Goal: Task Accomplishment & Management: Complete application form

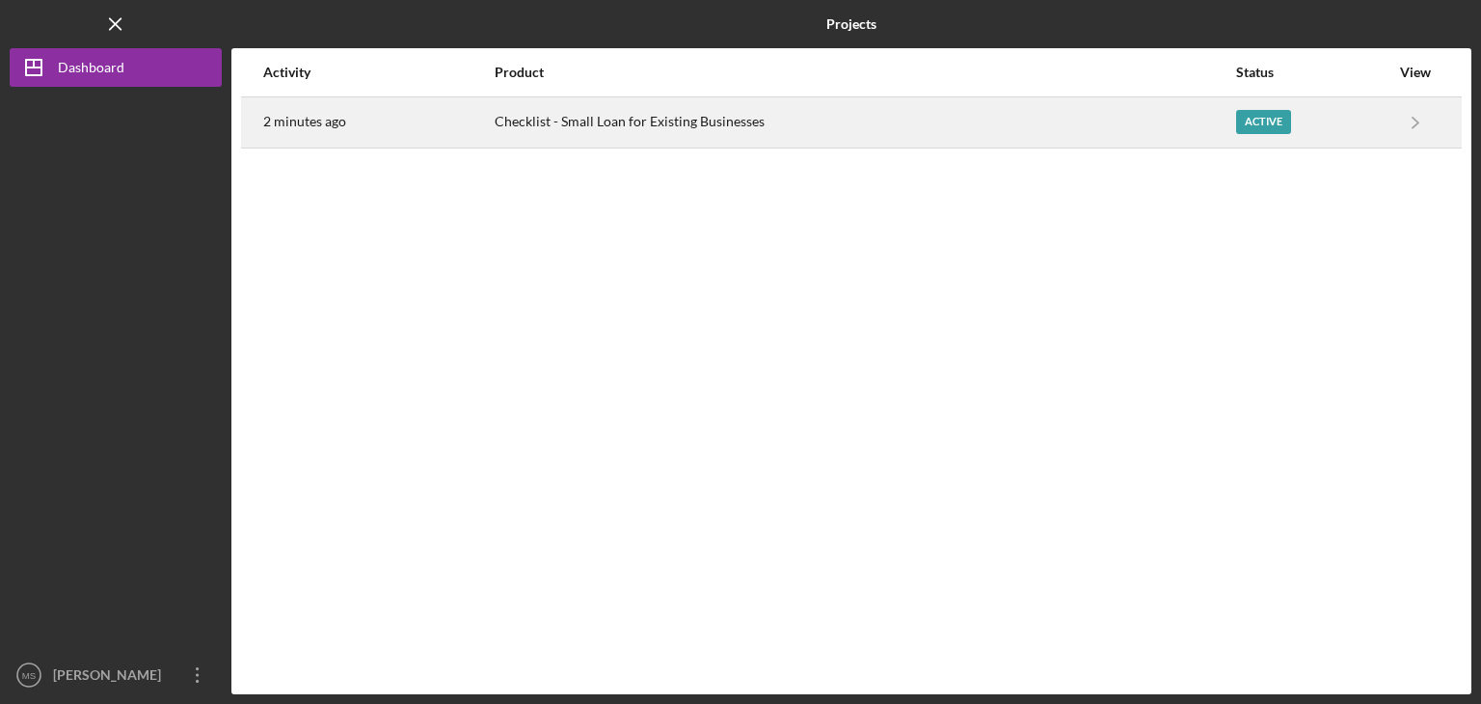
click at [1016, 122] on div "Checklist - Small Loan for Existing Businesses" at bounding box center [865, 122] width 740 height 48
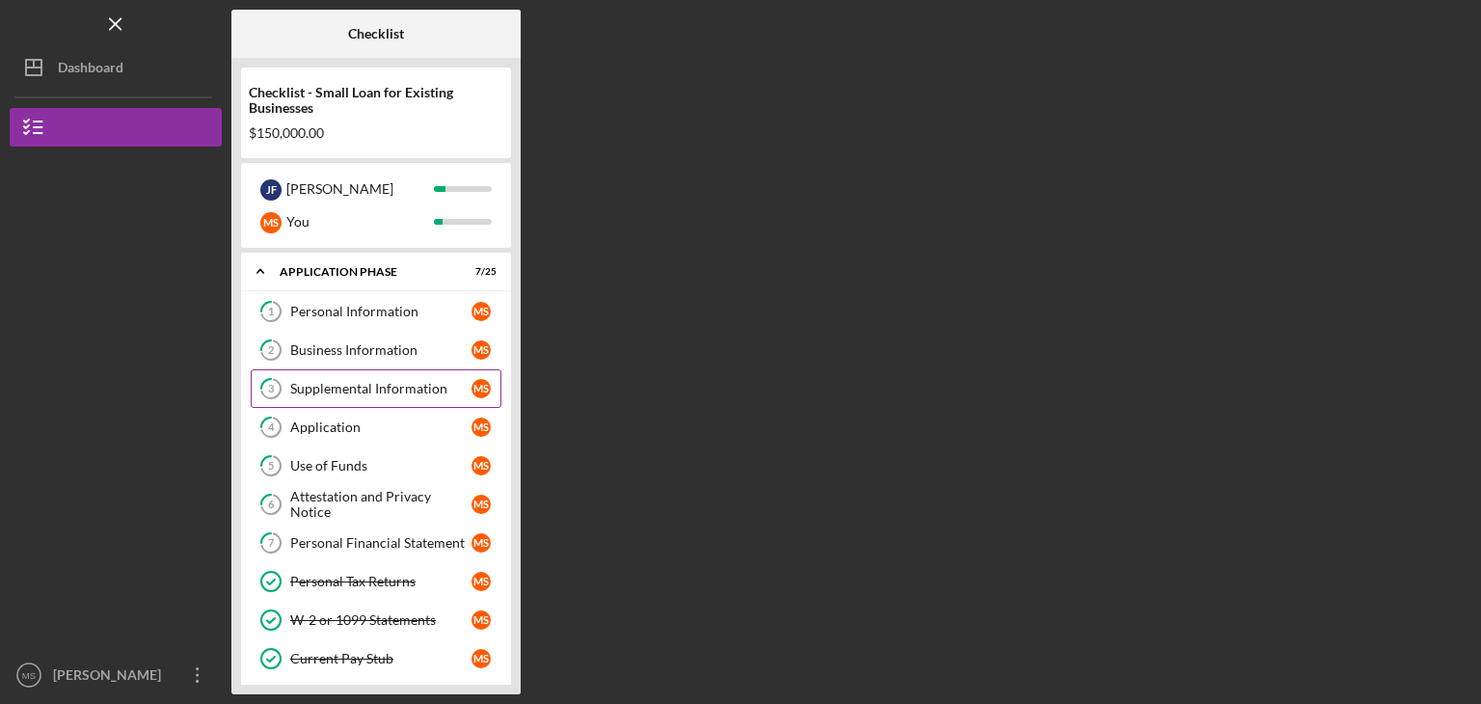
click at [367, 387] on div "Supplemental Information" at bounding box center [380, 388] width 181 height 15
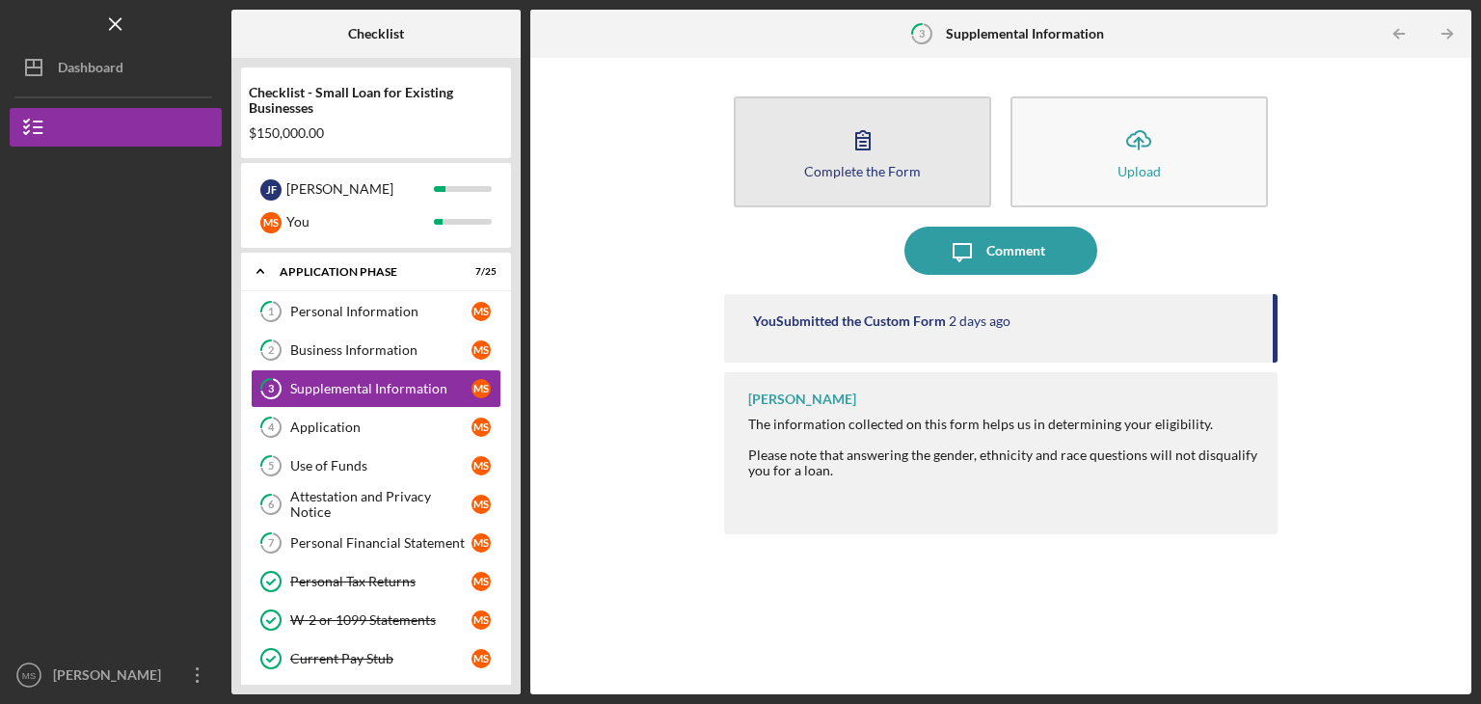
click at [824, 139] on button "Complete the Form Form" at bounding box center [863, 151] width 258 height 111
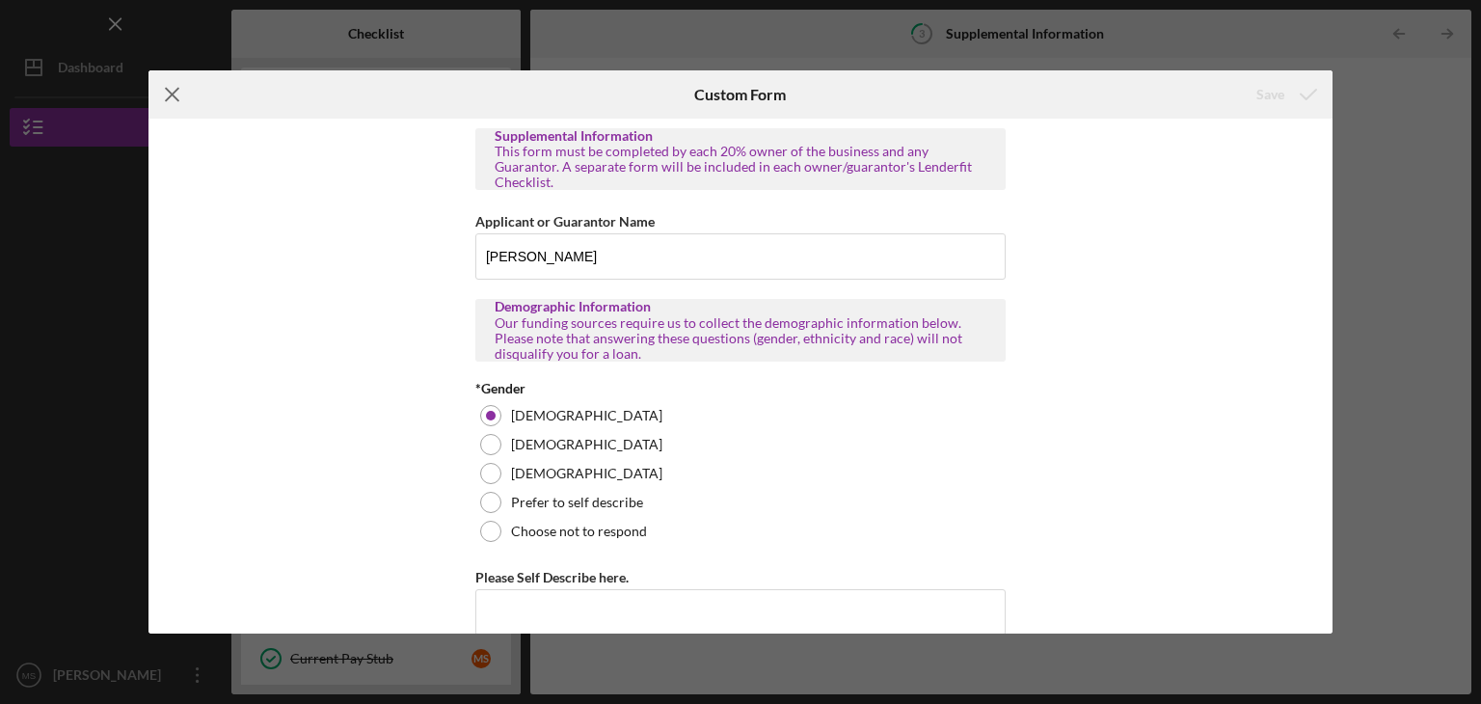
click at [178, 102] on icon "Icon/Menu Close" at bounding box center [173, 94] width 48 height 48
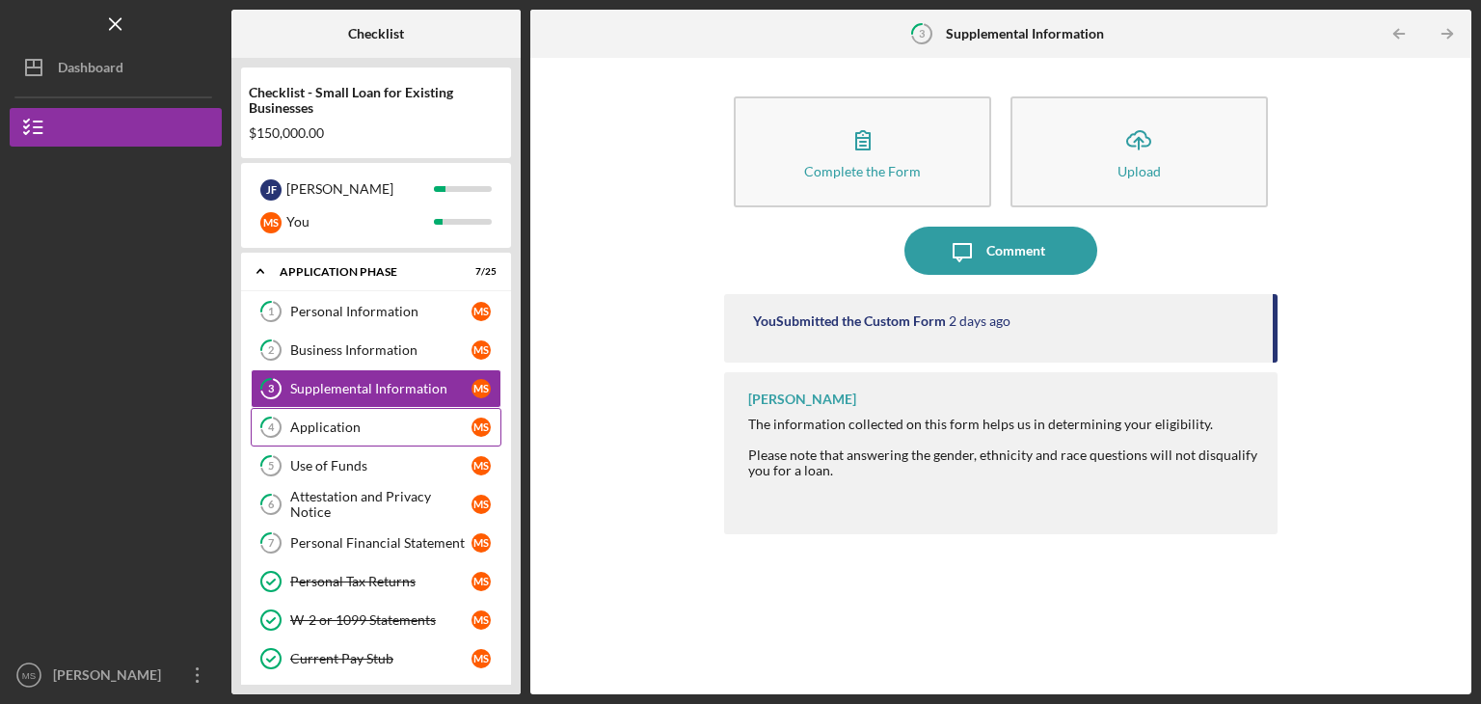
click at [376, 420] on div "Application" at bounding box center [380, 427] width 181 height 15
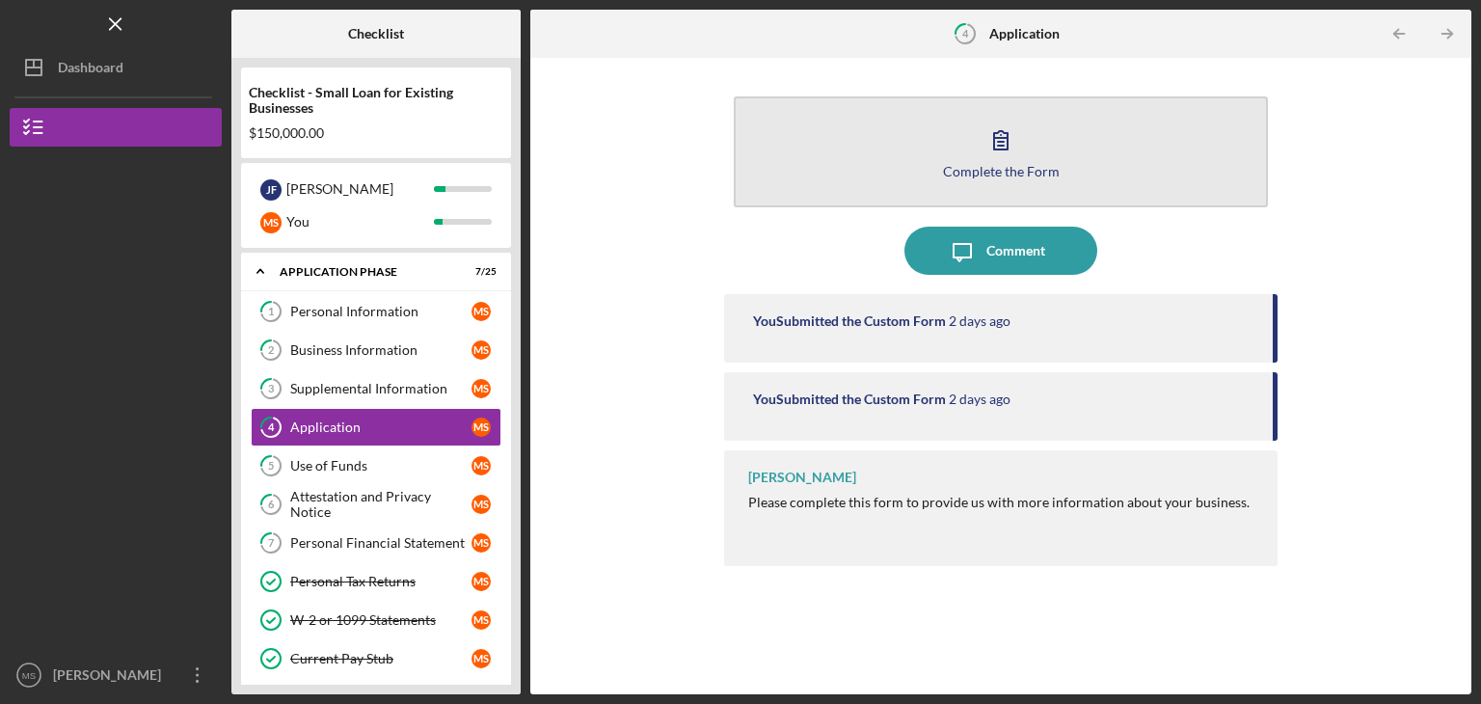
click at [949, 160] on button "Complete the Form Form" at bounding box center [1001, 151] width 534 height 111
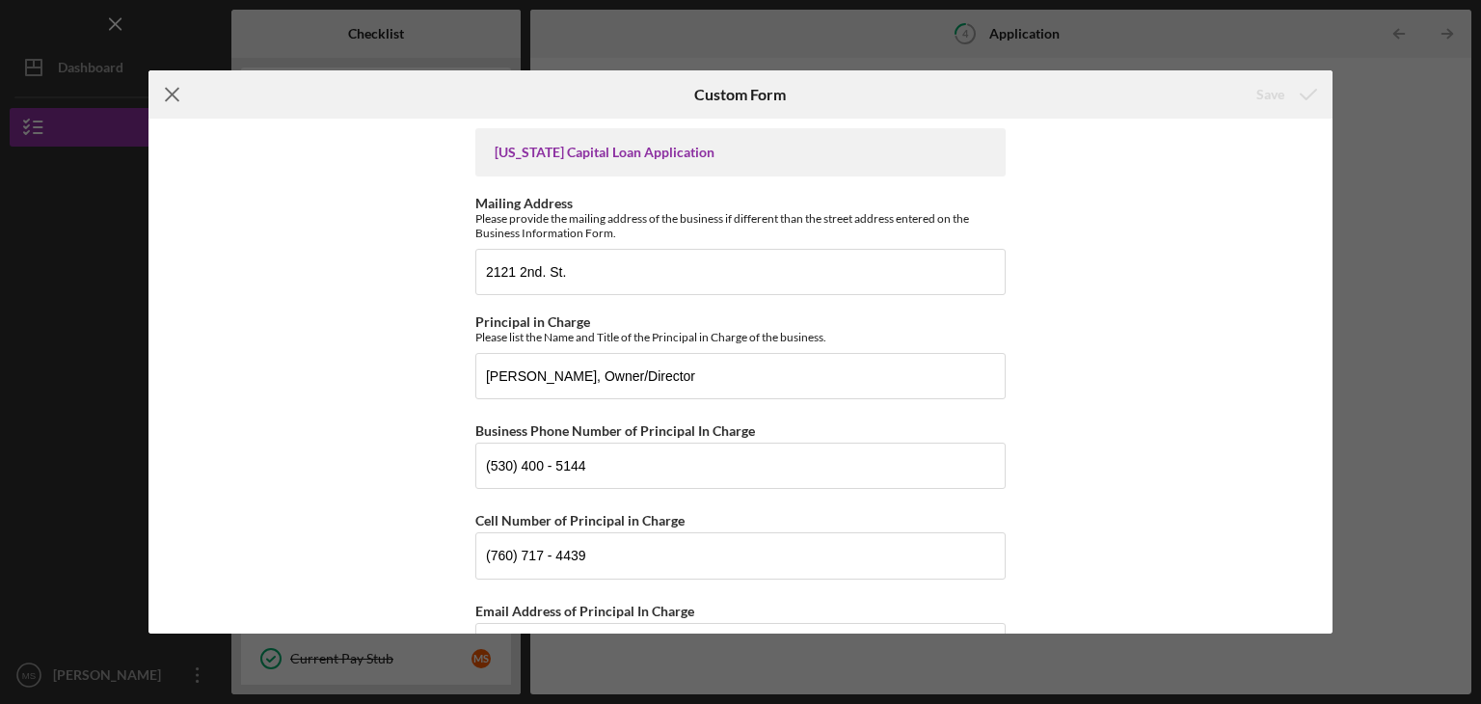
click at [167, 100] on line at bounding box center [172, 95] width 13 height 13
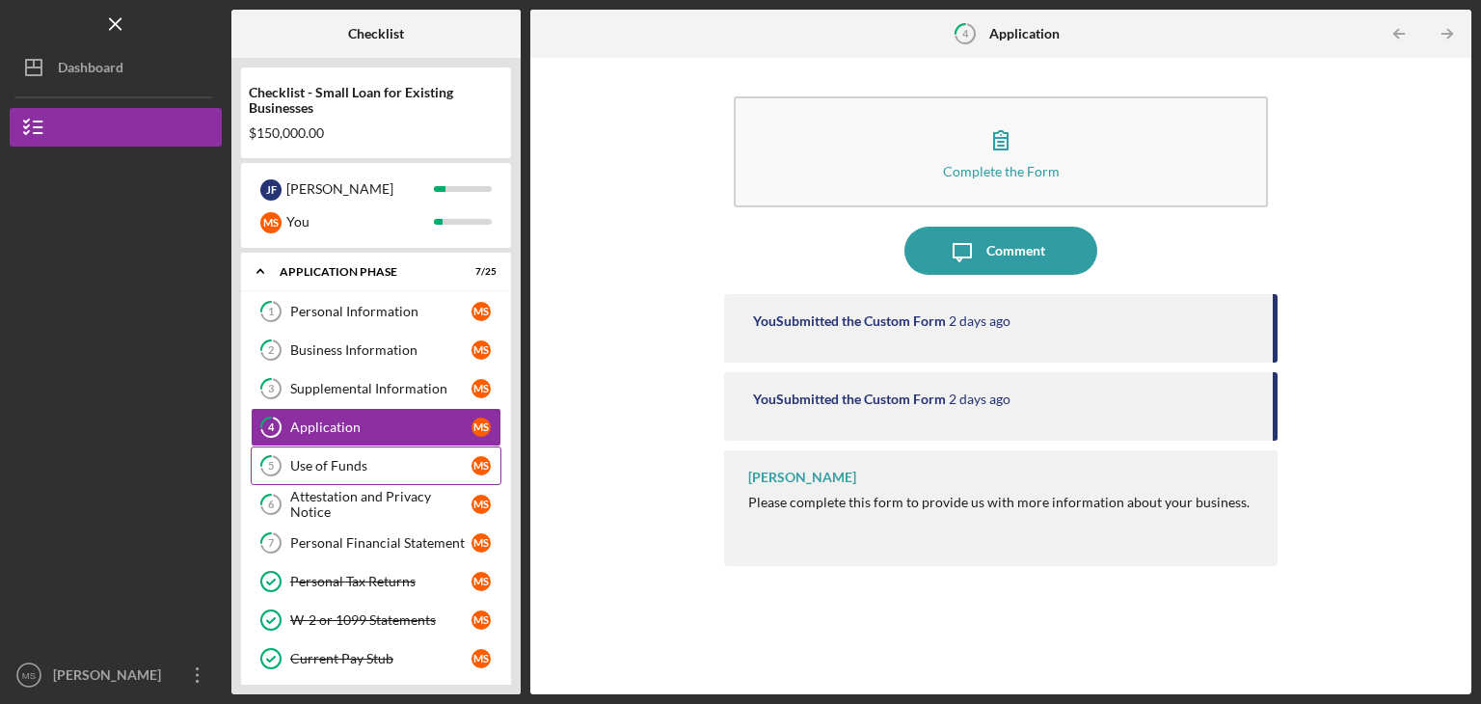
click at [406, 460] on div "Use of Funds" at bounding box center [380, 465] width 181 height 15
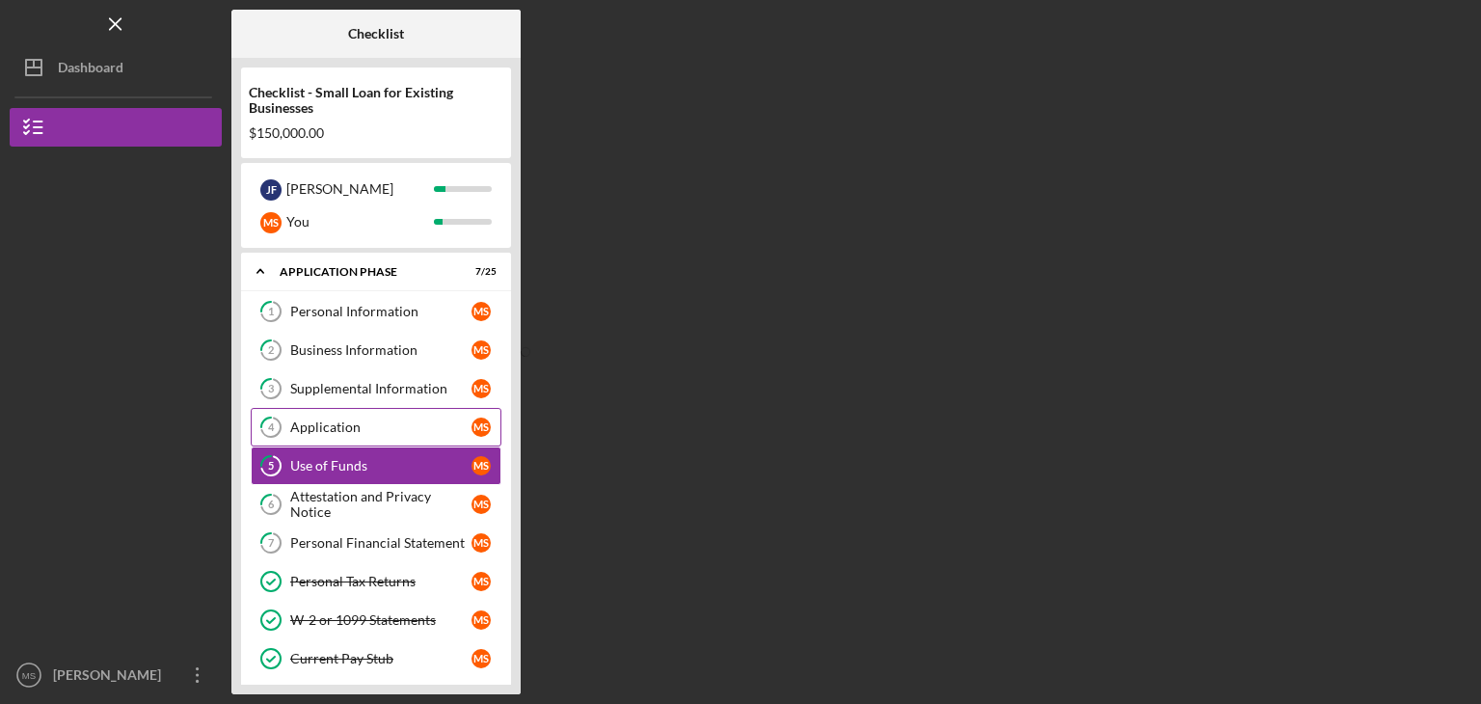
click at [394, 412] on link "4 Application M S" at bounding box center [376, 427] width 251 height 39
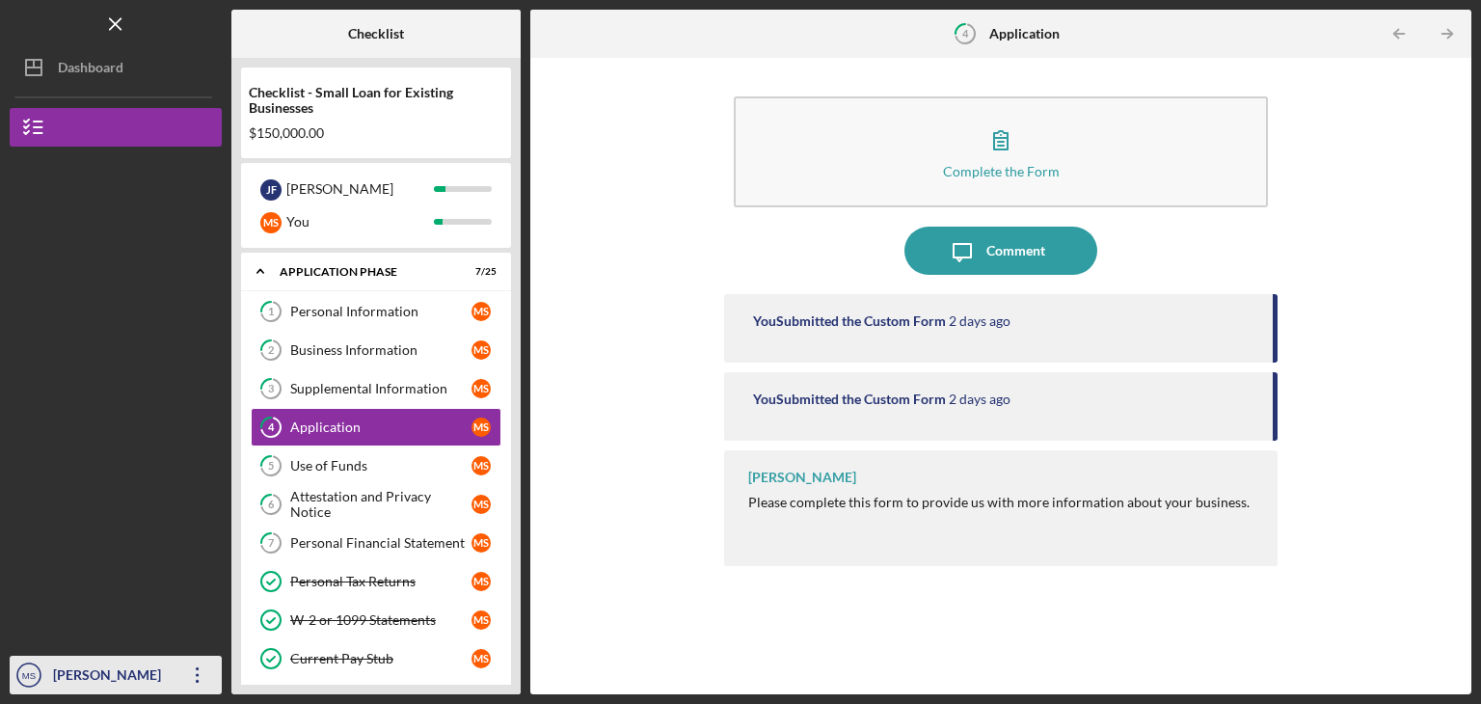
click at [185, 676] on icon "Icon/Overflow" at bounding box center [198, 675] width 48 height 48
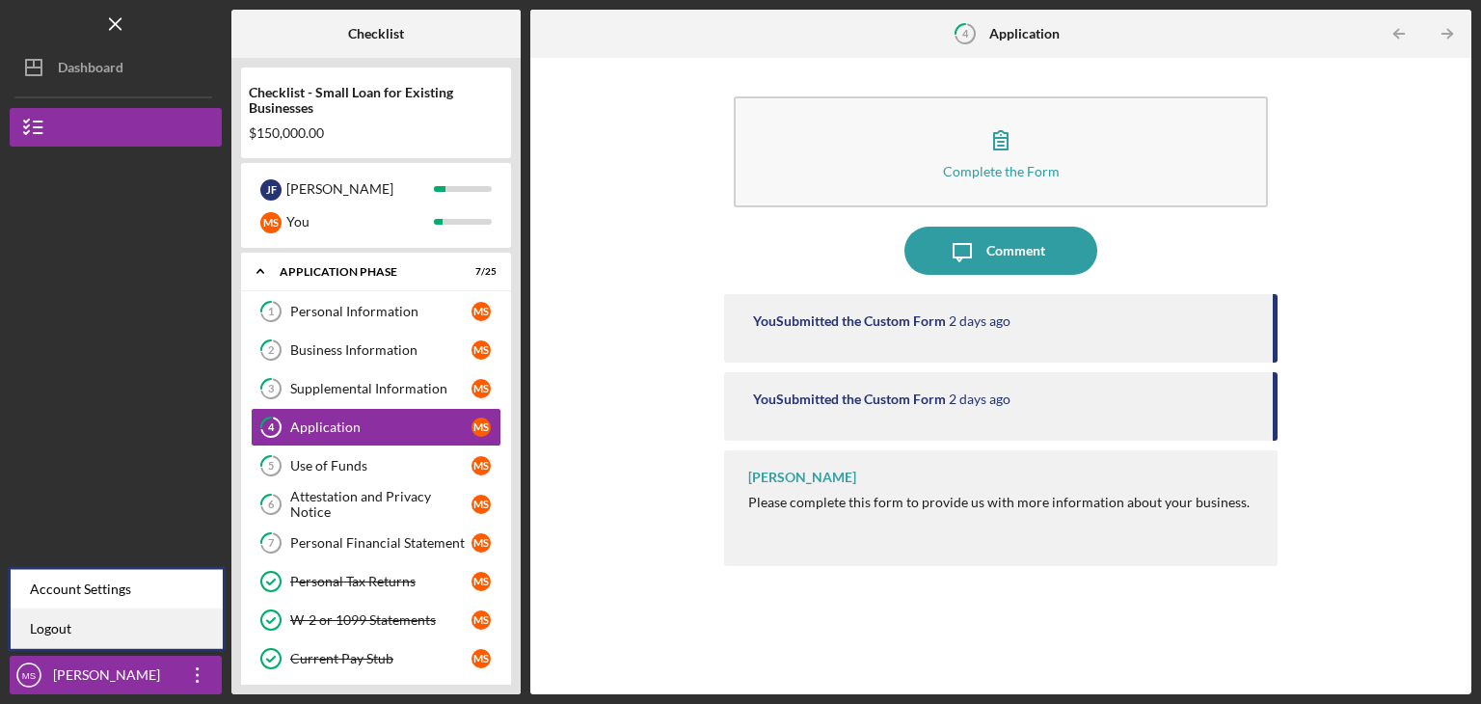
click at [158, 633] on link "Logout" at bounding box center [117, 630] width 212 height 40
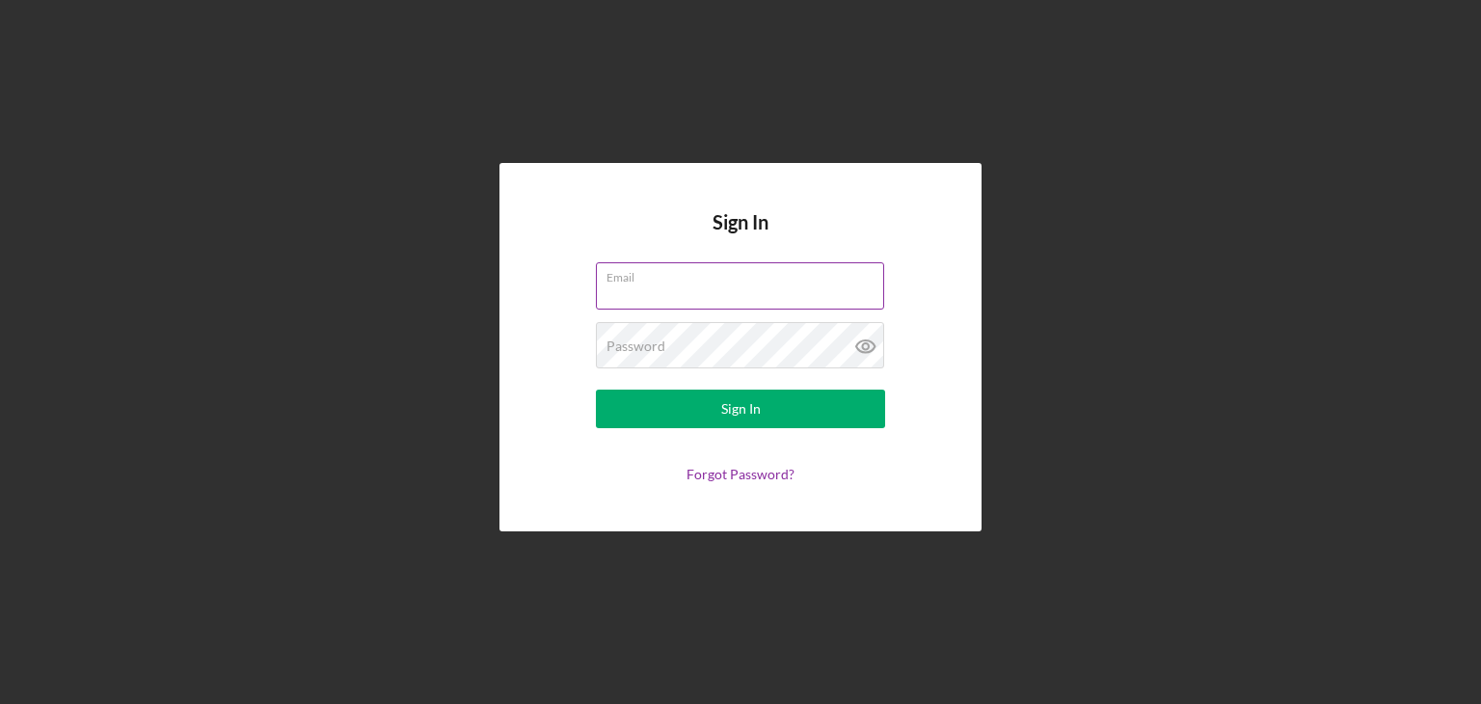
click at [646, 290] on input "Email" at bounding box center [740, 285] width 288 height 46
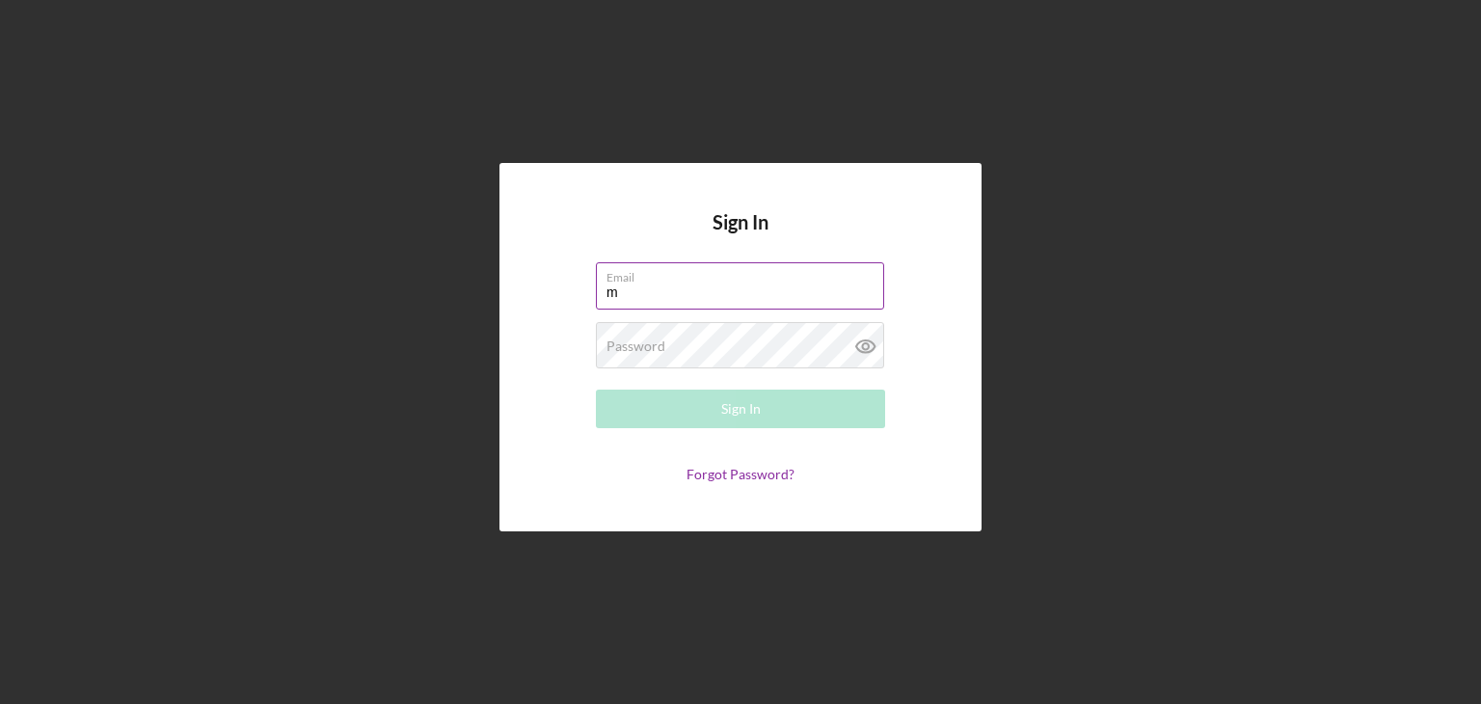
type input "[PERSON_NAME][EMAIL_ADDRESS][DOMAIN_NAME]"
click at [697, 343] on div "Password Required" at bounding box center [740, 346] width 289 height 48
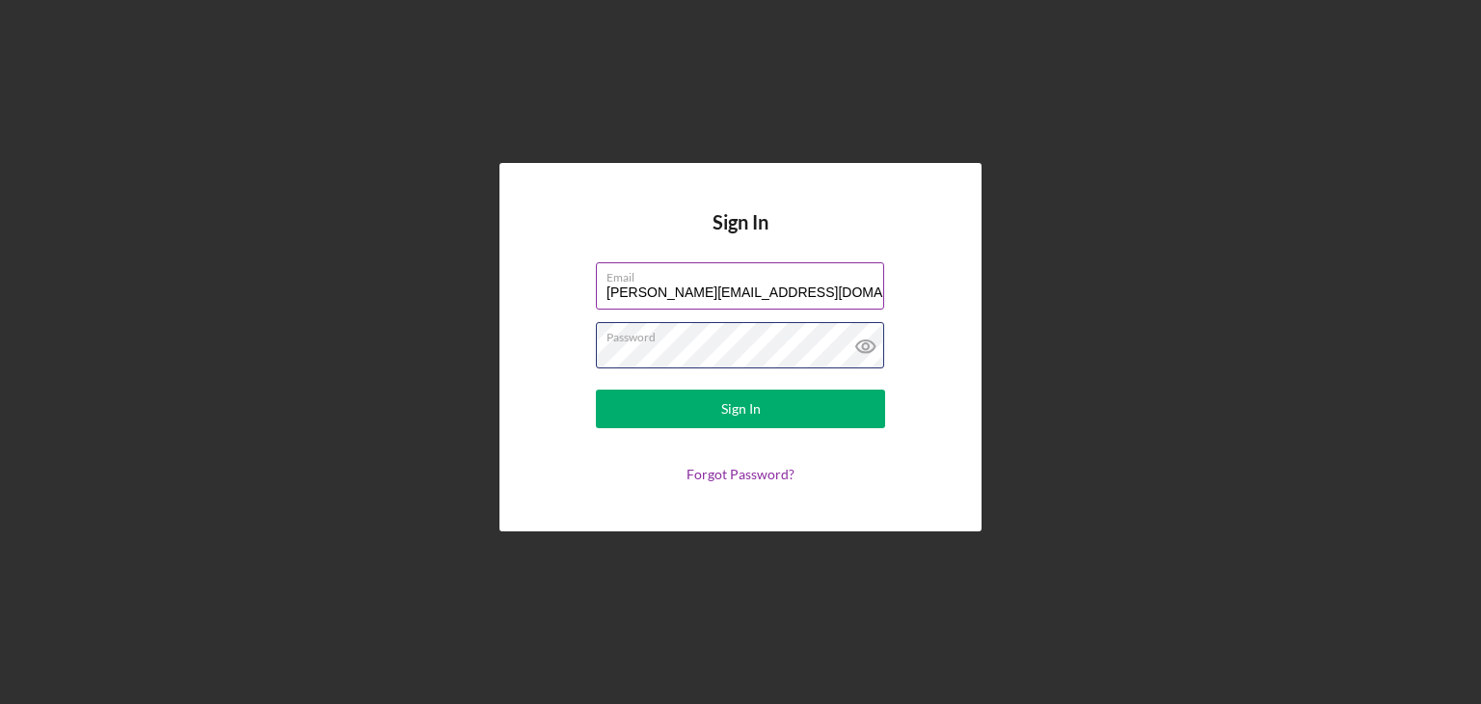
click at [596, 390] on button "Sign In" at bounding box center [740, 409] width 289 height 39
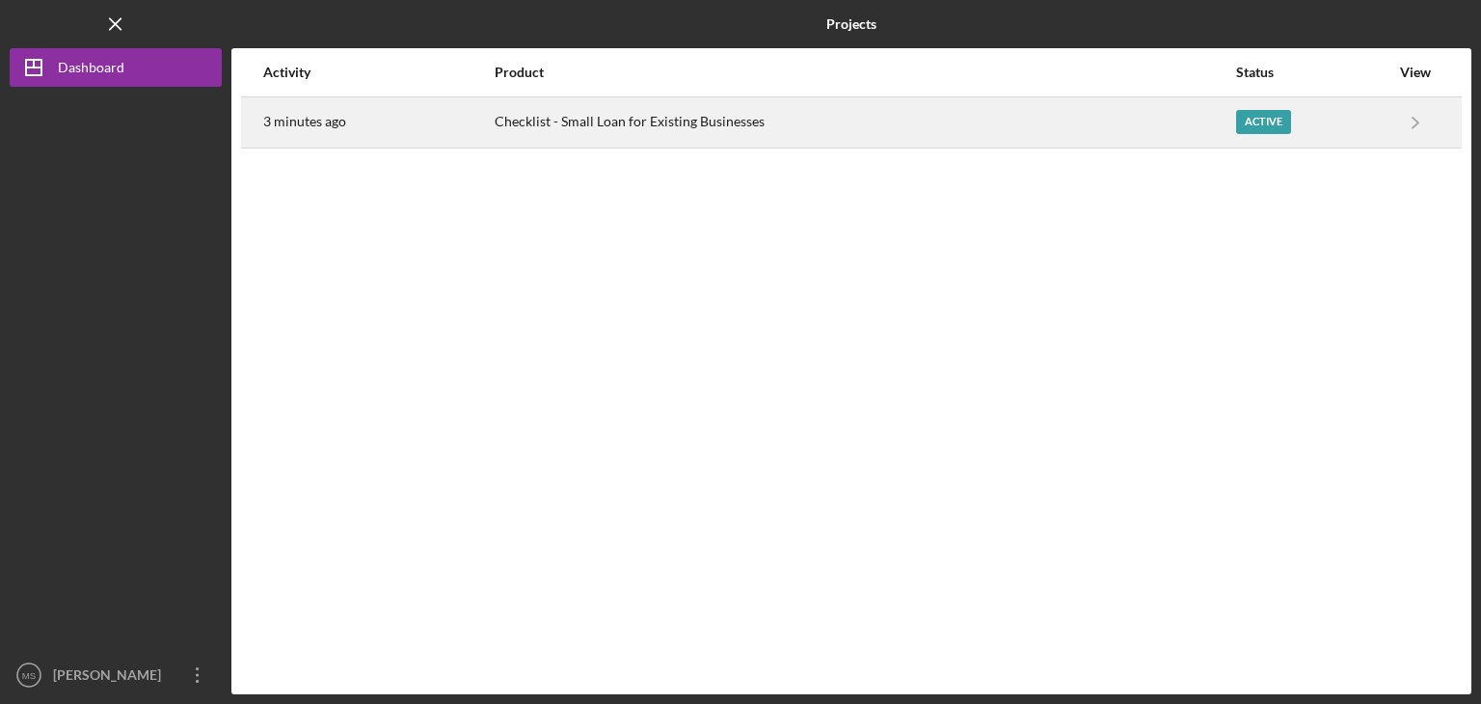
click at [735, 110] on div "Checklist - Small Loan for Existing Businesses" at bounding box center [865, 122] width 740 height 48
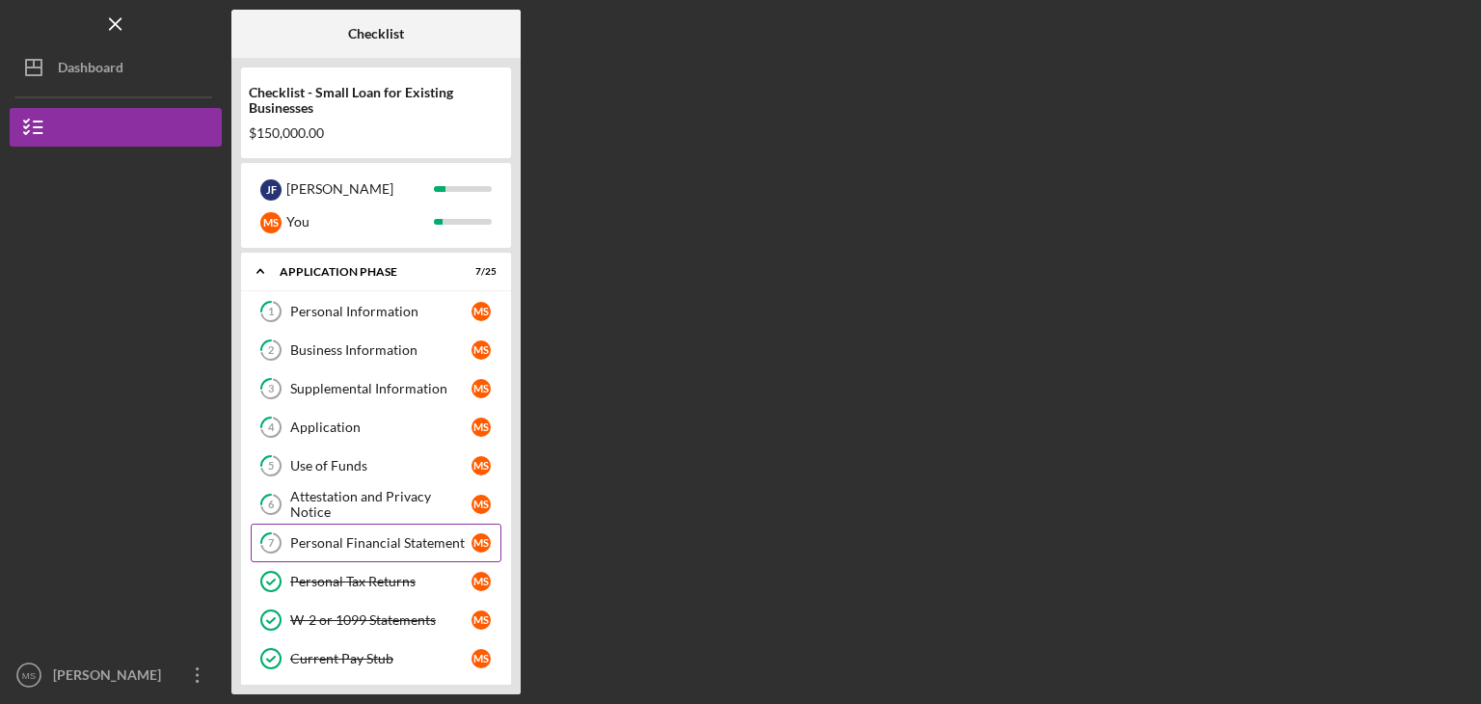
click at [381, 531] on link "7 Personal Financial Statement M S" at bounding box center [376, 543] width 251 height 39
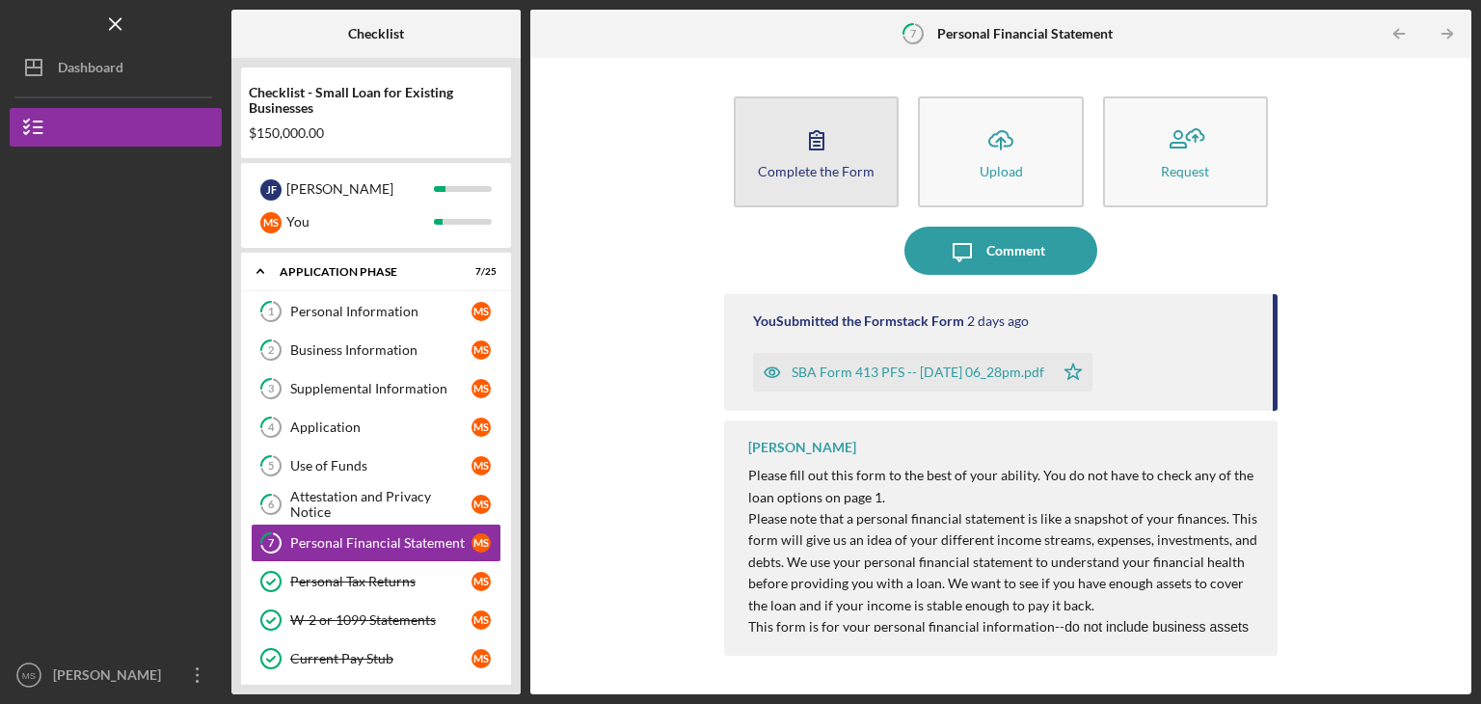
click at [842, 150] on button "Complete the Form Form" at bounding box center [816, 151] width 165 height 111
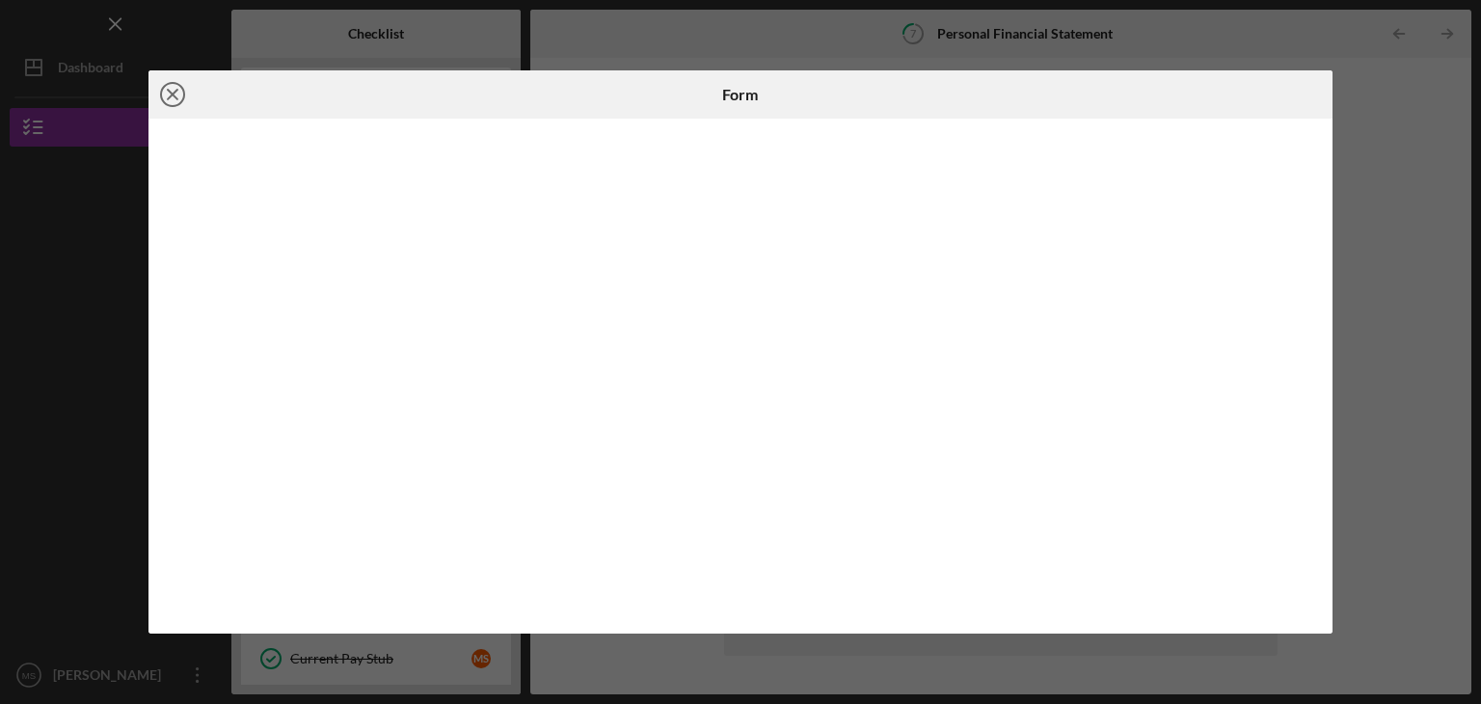
click at [180, 94] on icon "Icon/Close" at bounding box center [173, 94] width 48 height 48
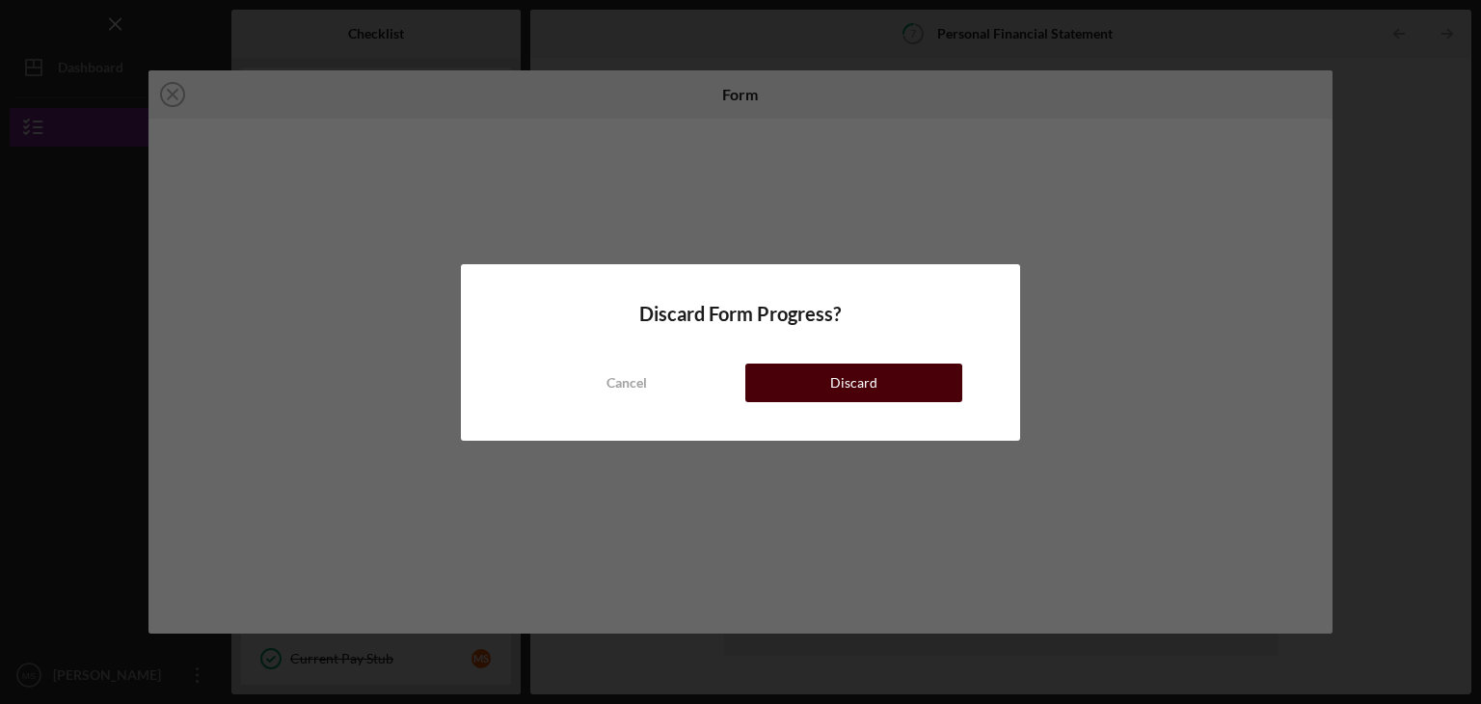
click at [785, 385] on button "Discard" at bounding box center [854, 383] width 217 height 39
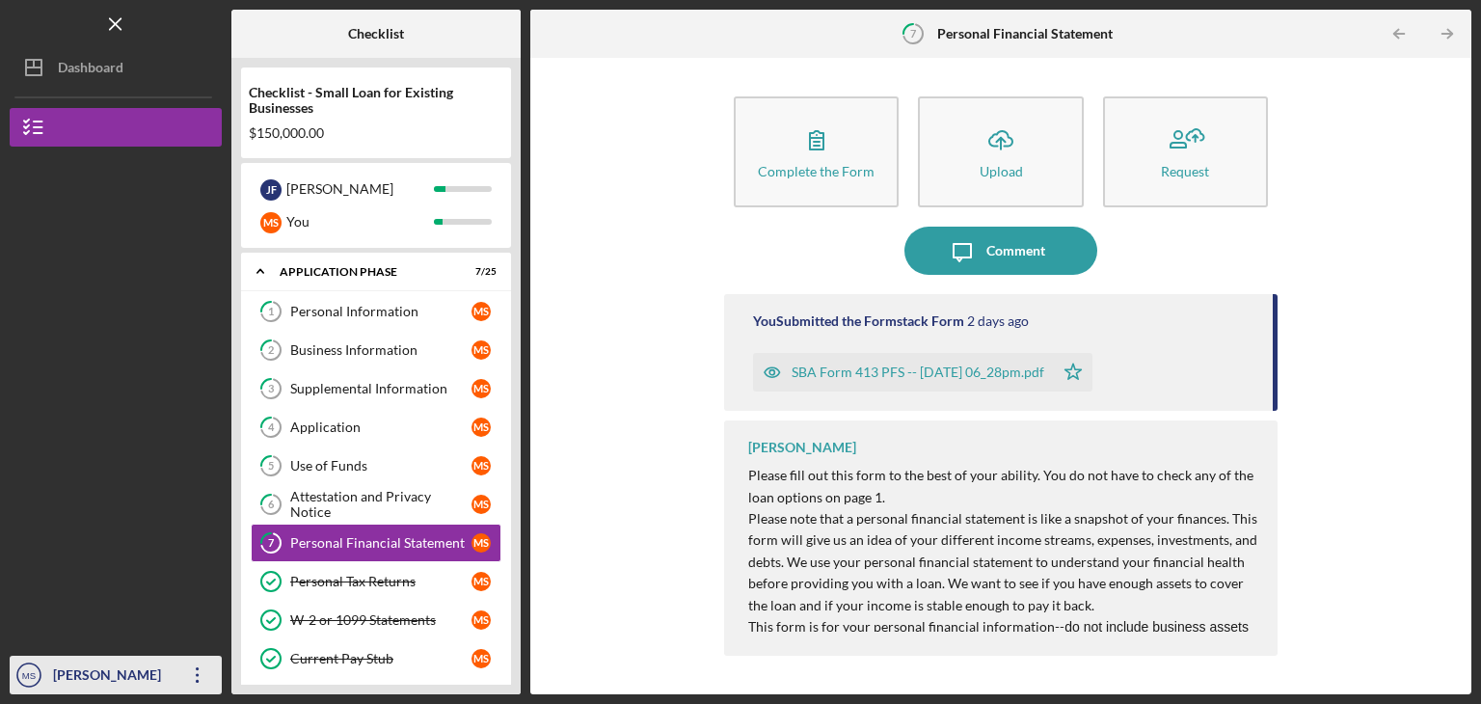
click at [43, 668] on icon "MS" at bounding box center [29, 675] width 39 height 48
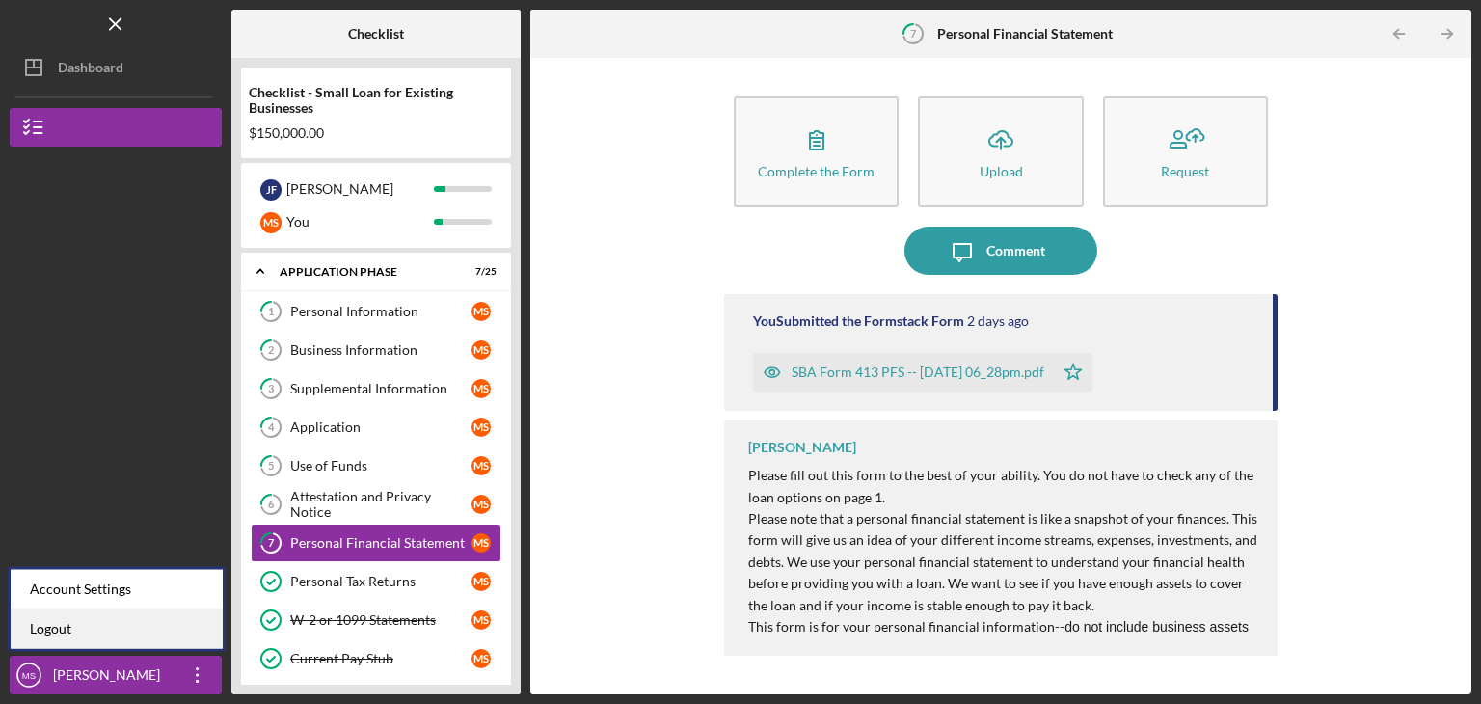
click at [74, 632] on link "Logout" at bounding box center [117, 630] width 212 height 40
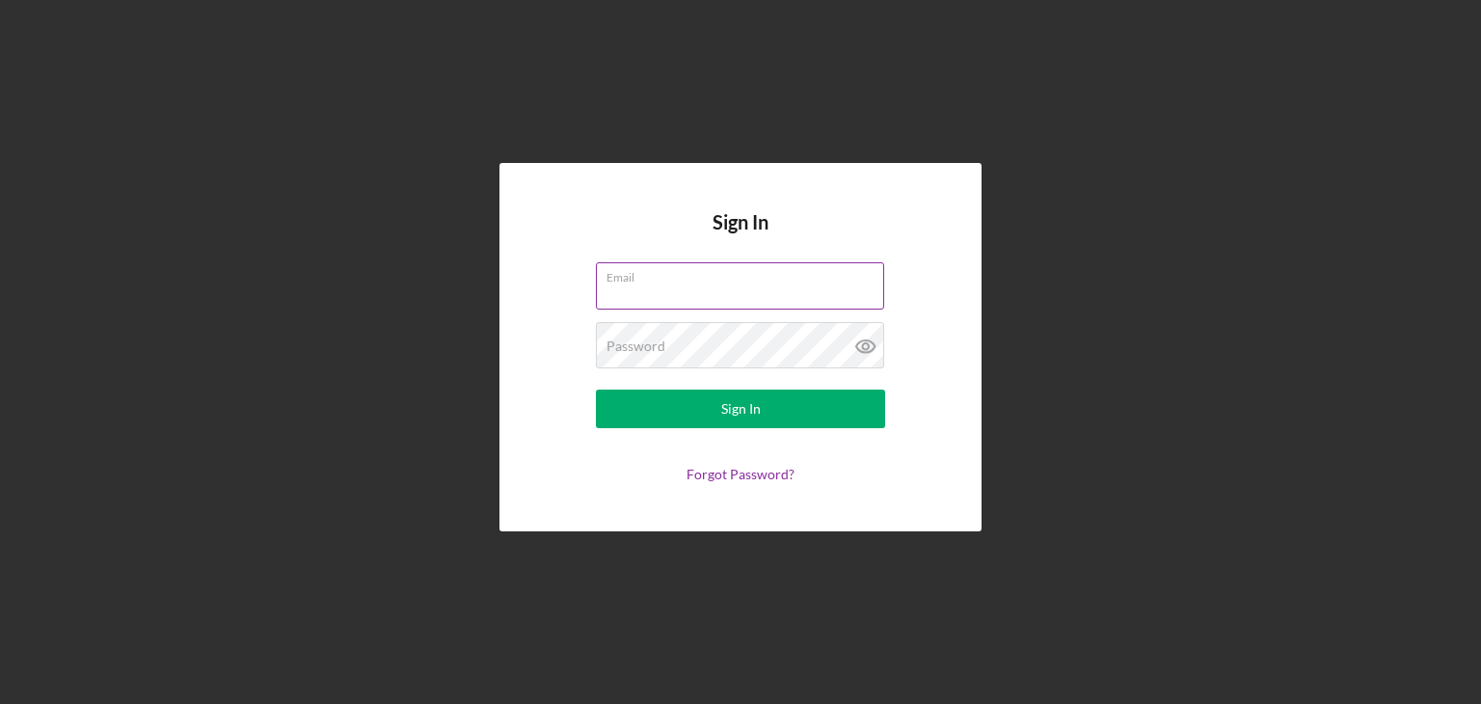
click at [619, 292] on input "Email" at bounding box center [740, 285] width 288 height 46
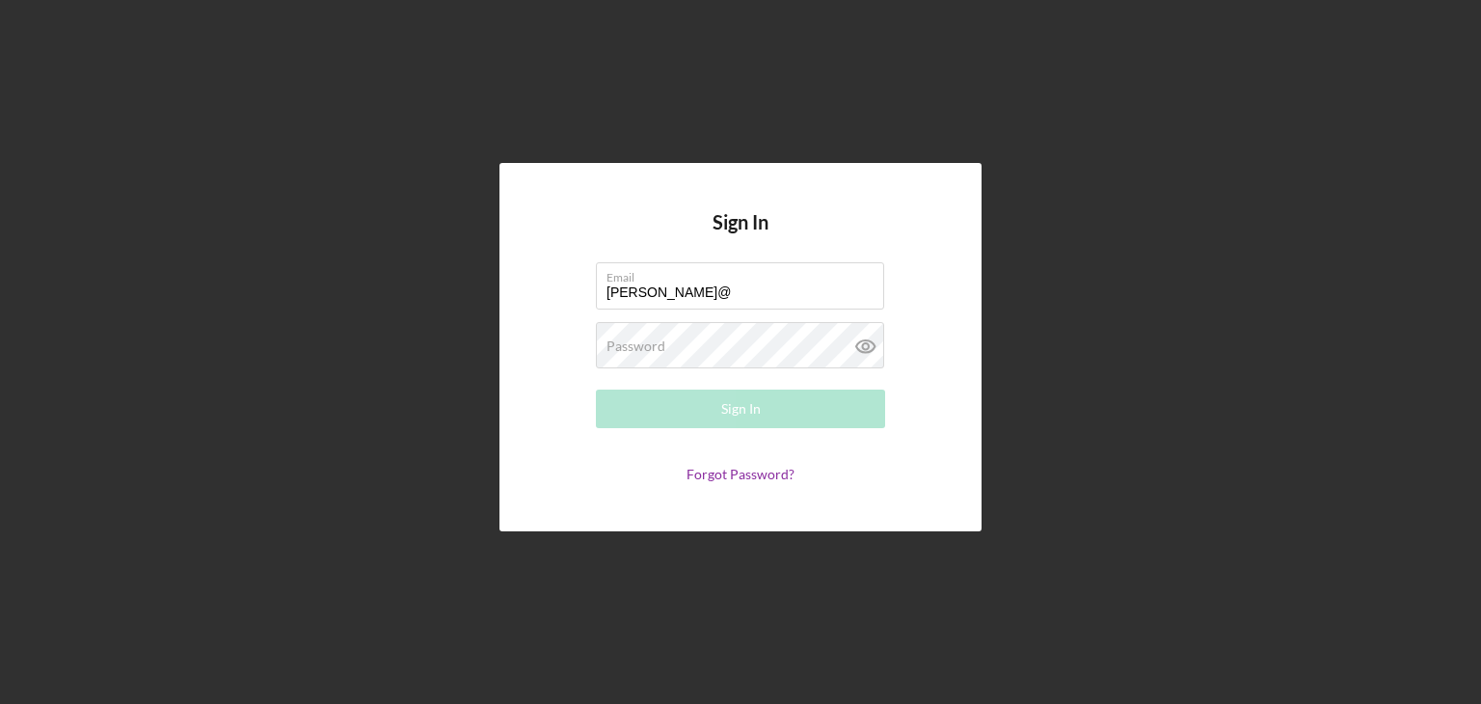
type input "[PERSON_NAME][EMAIL_ADDRESS][DOMAIN_NAME]"
click at [661, 340] on label "Password" at bounding box center [636, 346] width 59 height 15
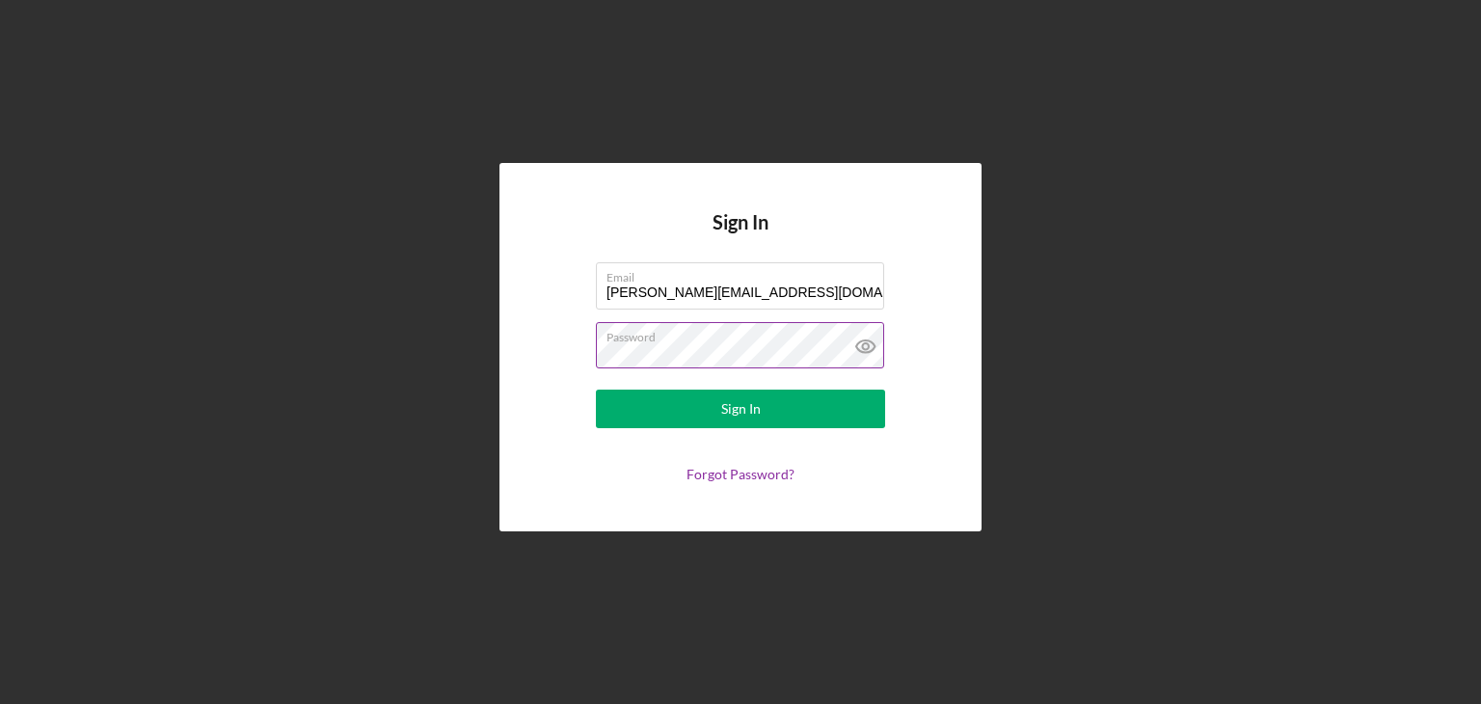
click at [596, 390] on button "Sign In" at bounding box center [740, 409] width 289 height 39
